Goal: Find specific page/section: Find specific page/section

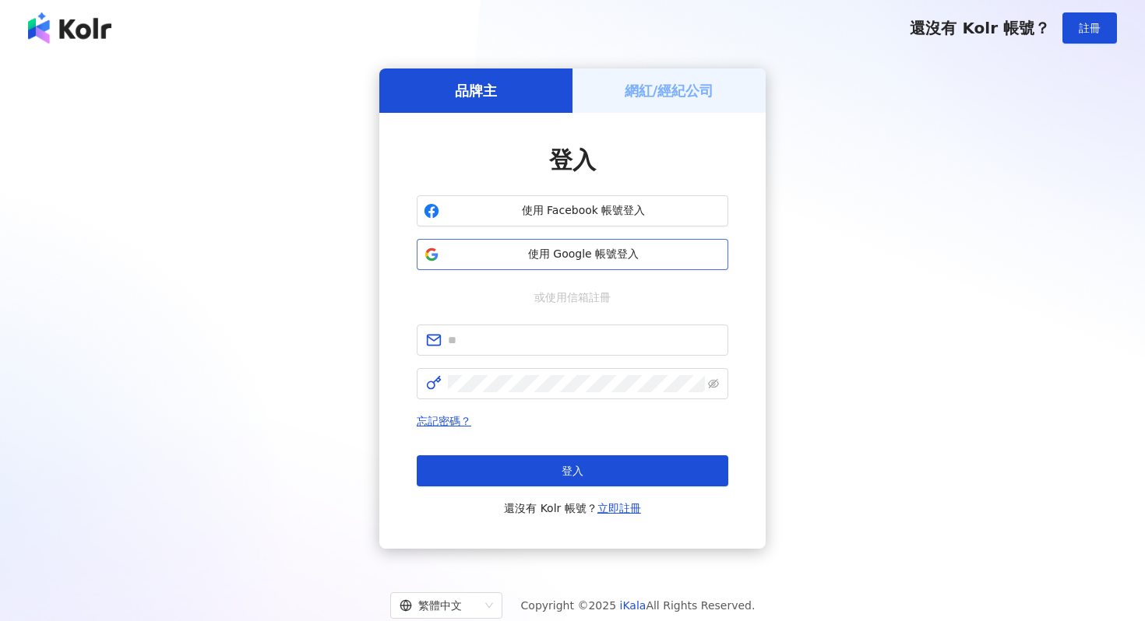
click at [654, 266] on button "使用 Google 帳號登入" at bounding box center [572, 254] width 311 height 31
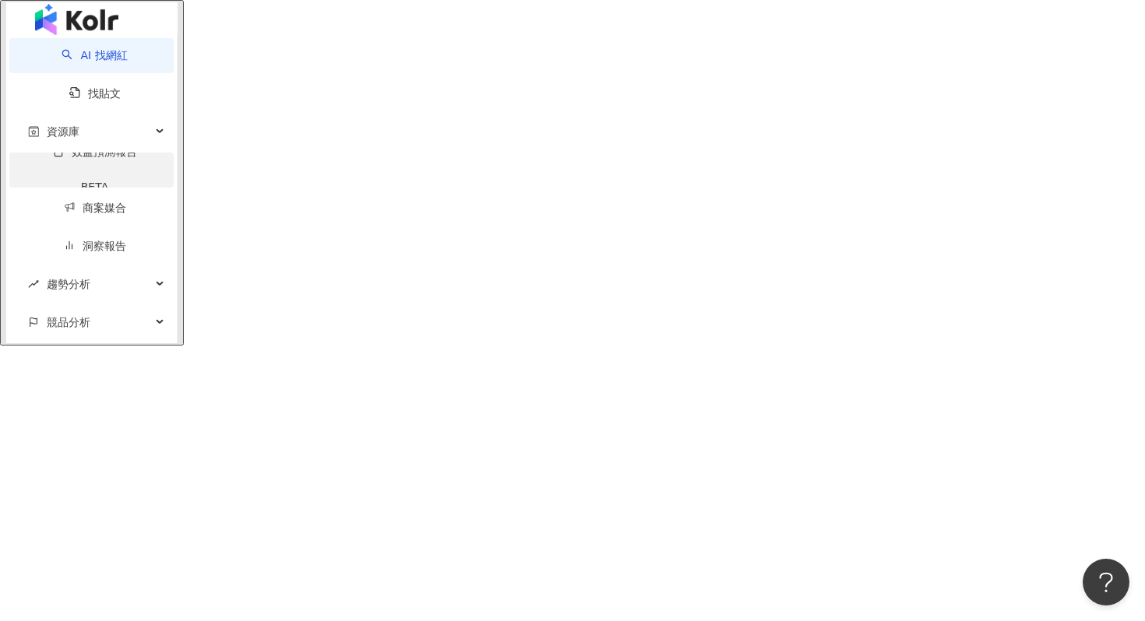
click at [148, 195] on link "效益預測報告 BETA" at bounding box center [94, 175] width 133 height 59
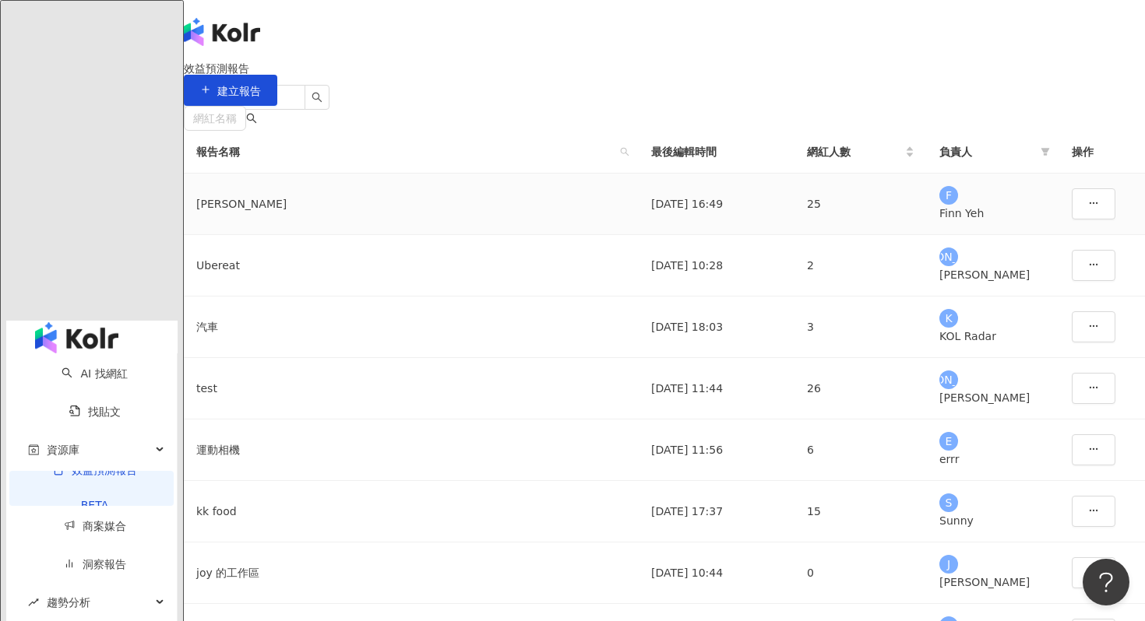
click at [255, 213] on div "[PERSON_NAME]" at bounding box center [411, 203] width 430 height 17
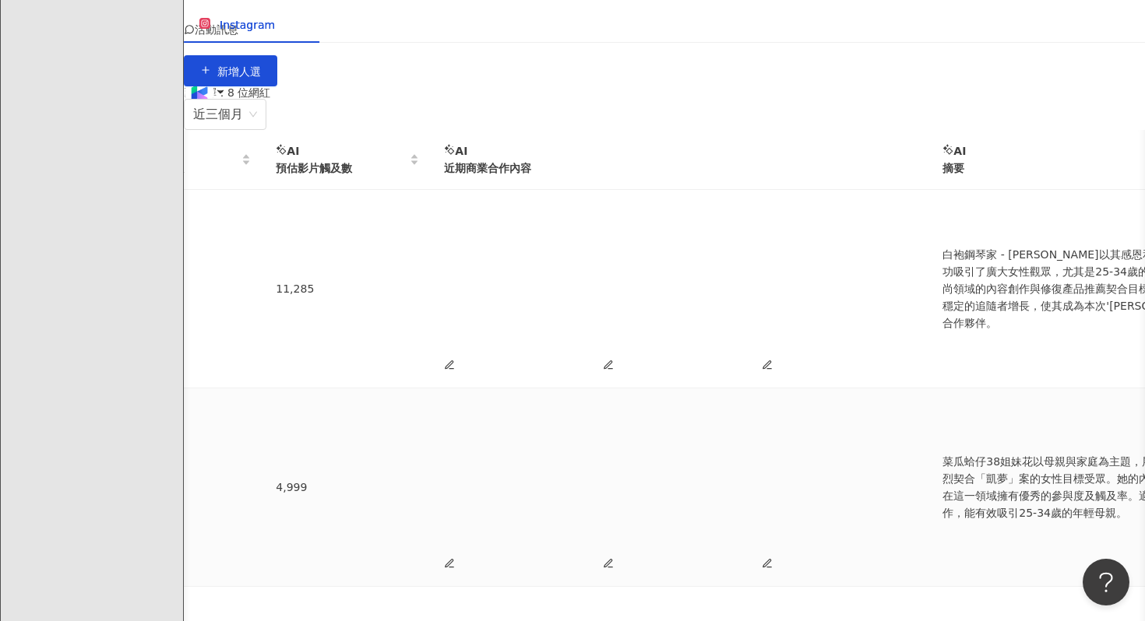
scroll to position [0, 821]
